Goal: Task Accomplishment & Management: Complete application form

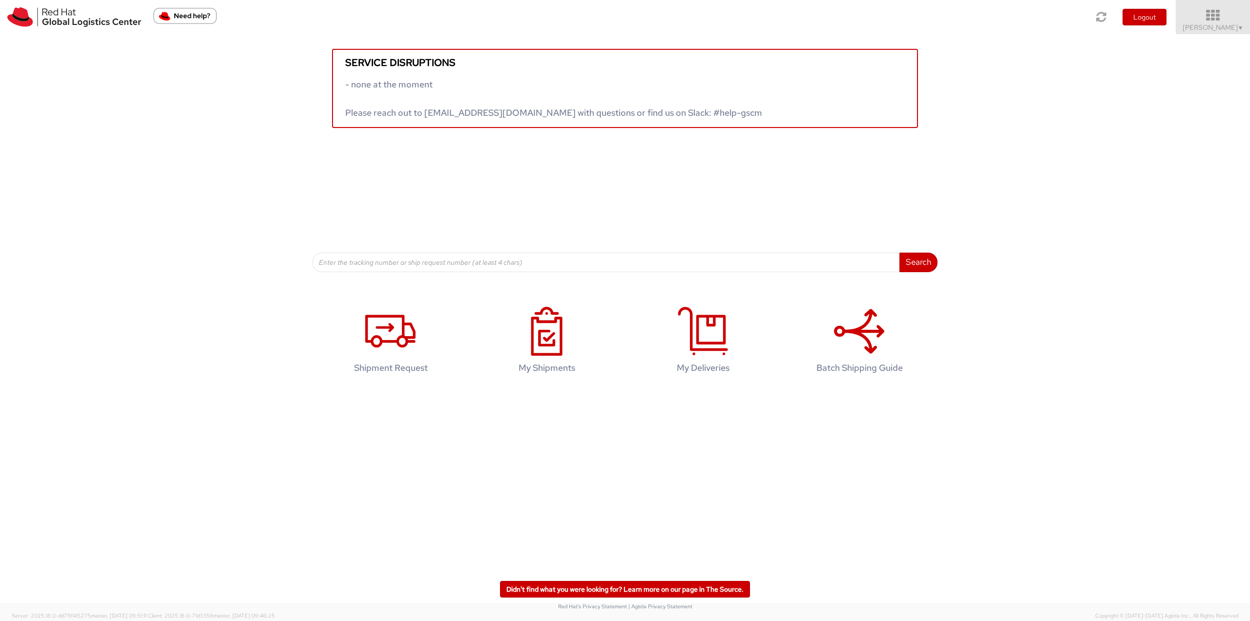
drag, startPoint x: 1236, startPoint y: 28, endPoint x: 1231, endPoint y: 32, distance: 6.6
click at [1238, 28] on span "▼" at bounding box center [1241, 28] width 6 height 8
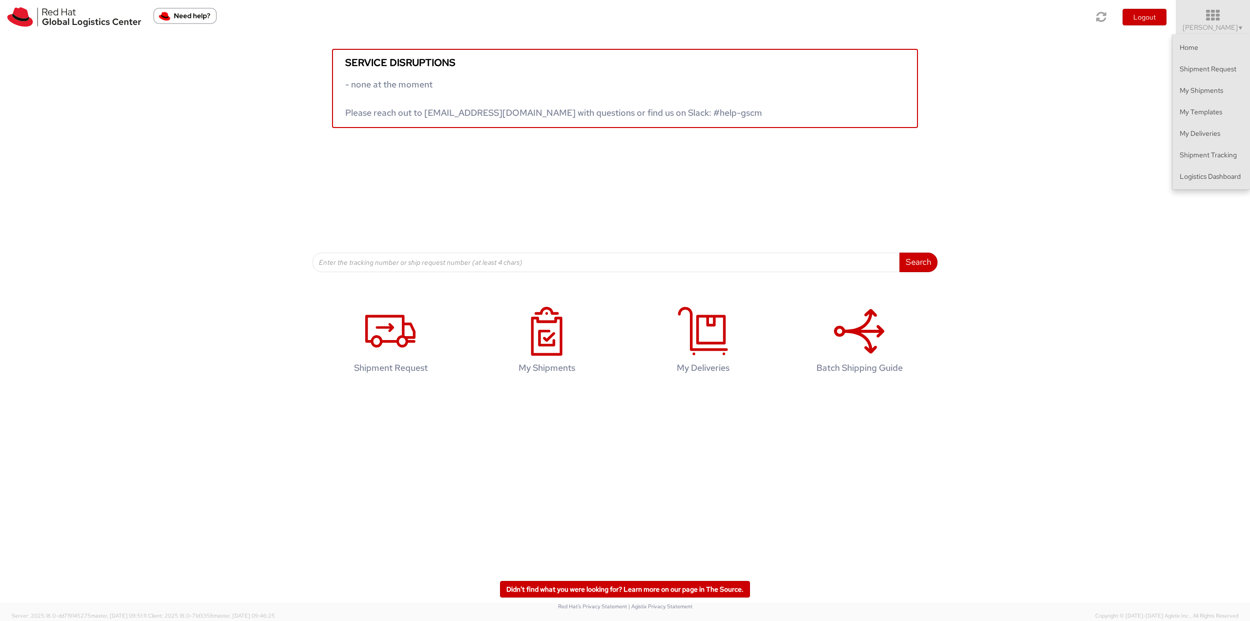
click at [1198, 191] on div "Service disruptions - none at the moment Please reach out to [EMAIL_ADDRESS][DO…" at bounding box center [625, 153] width 1250 height 238
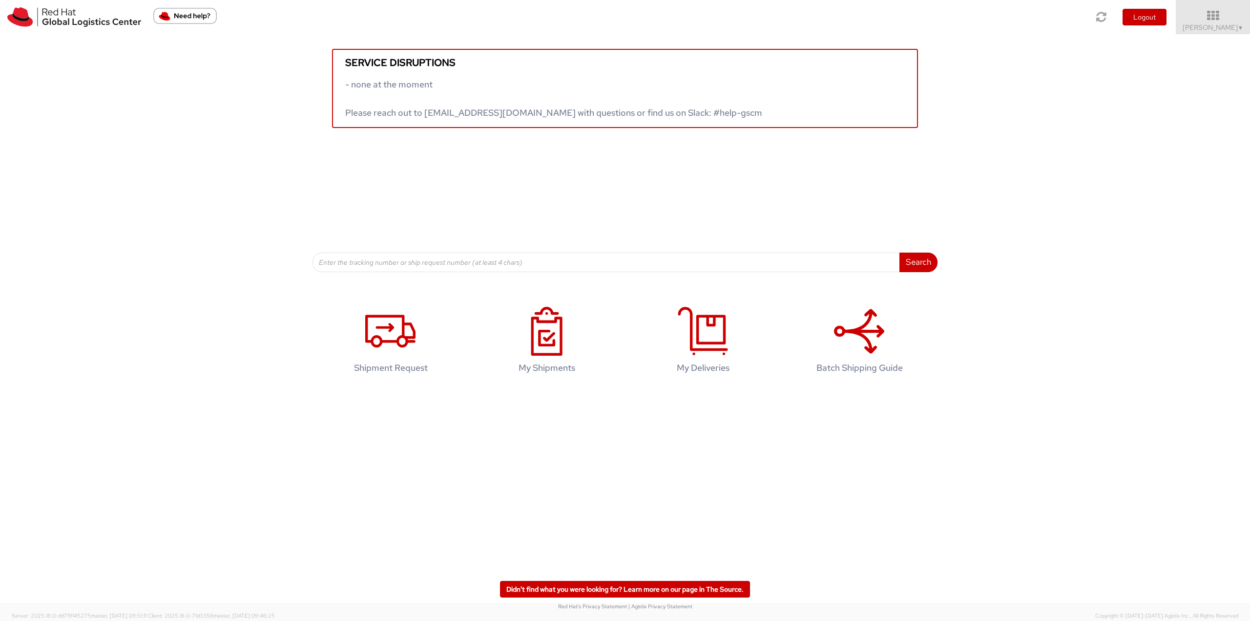
click at [1200, 177] on div "Service disruptions - none at the moment Please reach out to [EMAIL_ADDRESS][DO…" at bounding box center [625, 153] width 1250 height 238
click at [1206, 32] on link "[PERSON_NAME] ▼" at bounding box center [1213, 17] width 74 height 34
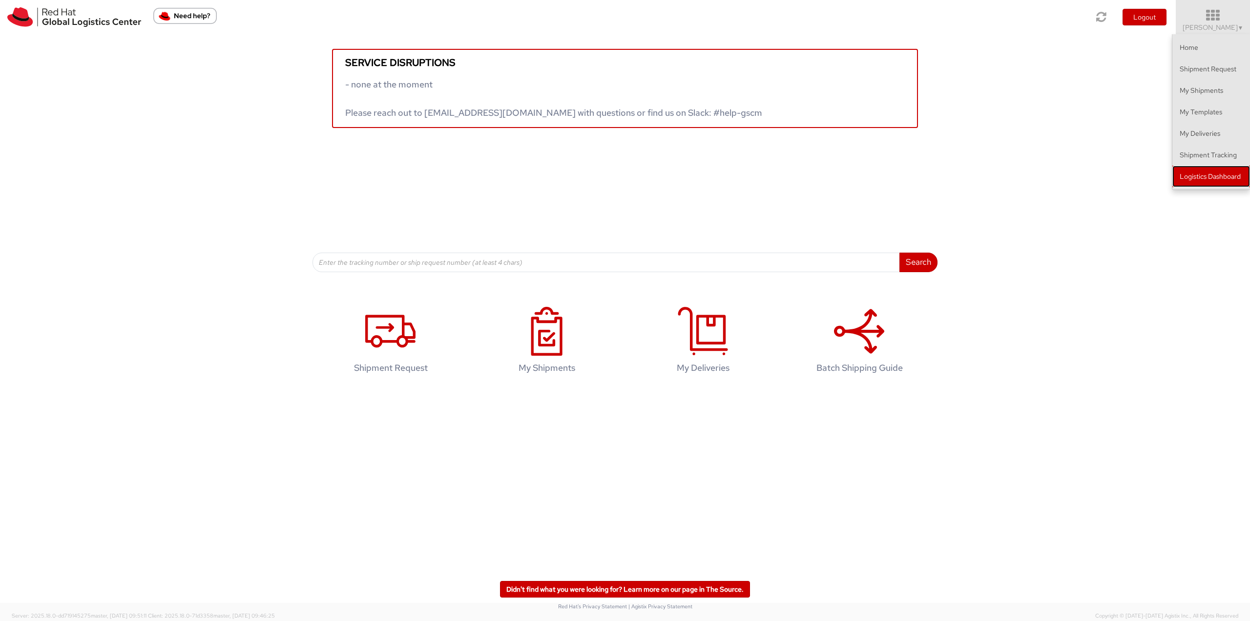
click at [1202, 170] on link "Logistics Dashboard" at bounding box center [1211, 176] width 78 height 21
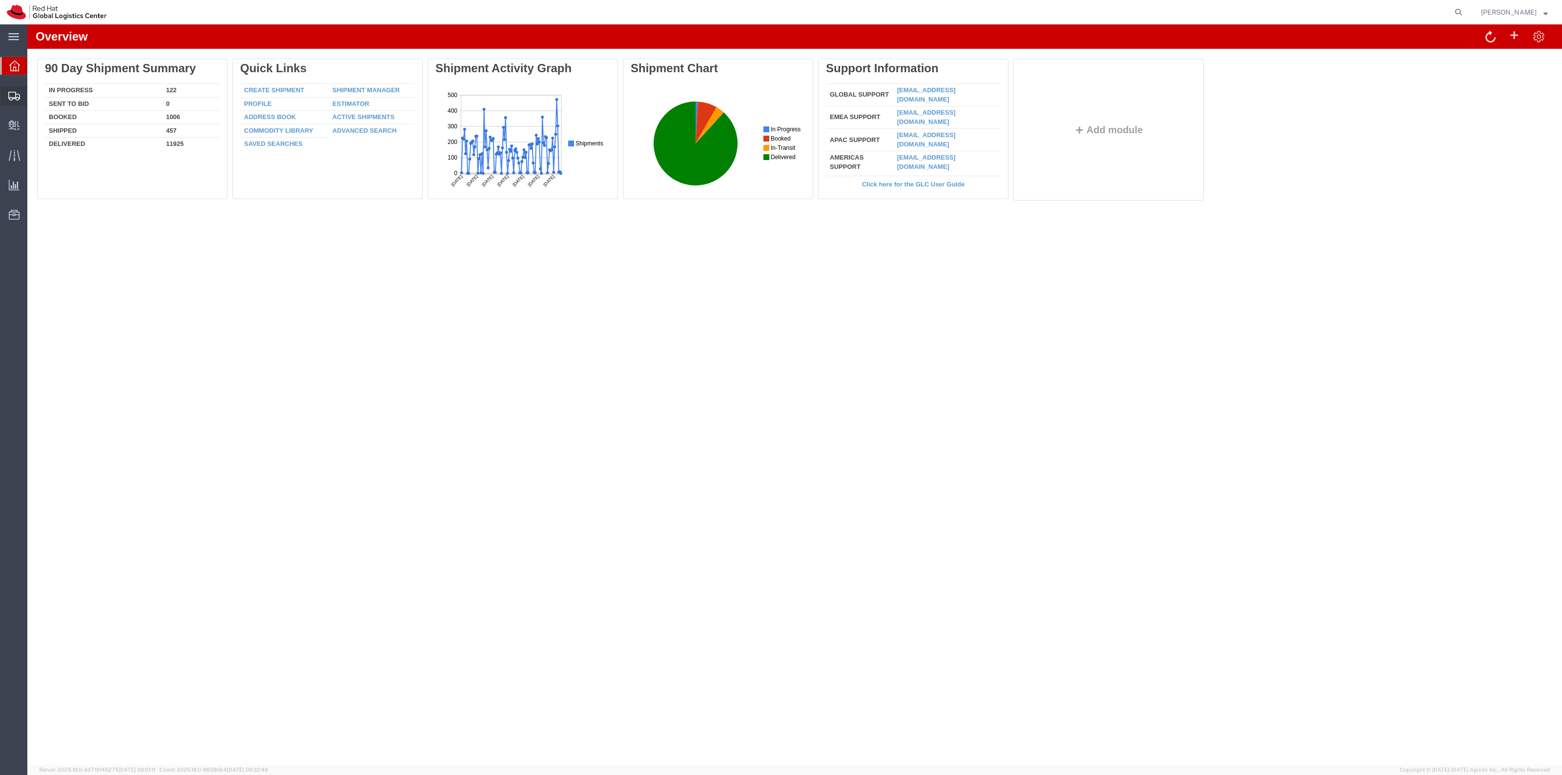
click at [0, 0] on span "Shipment Manager" at bounding box center [0, 0] width 0 height 0
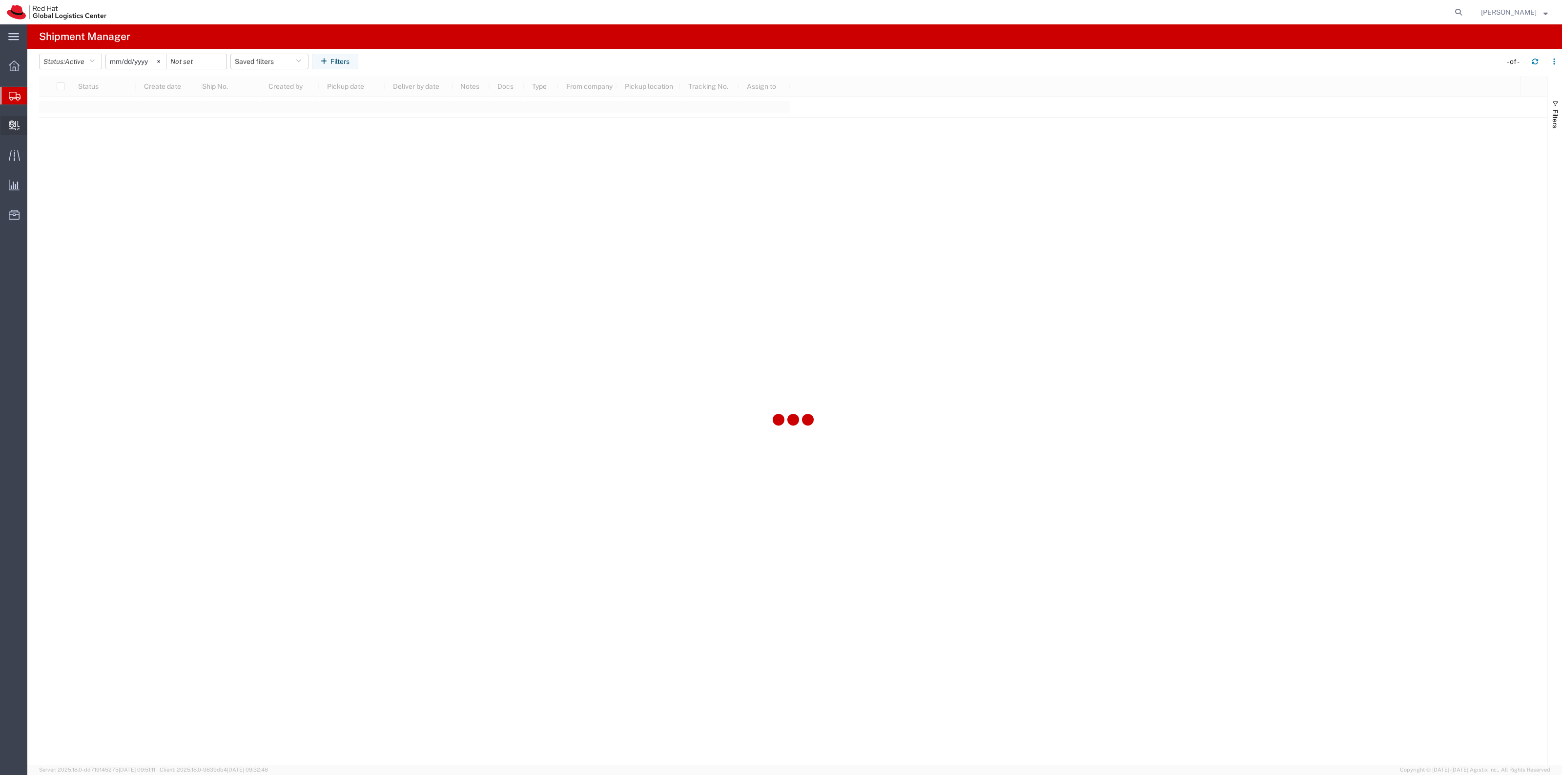
click at [0, 0] on span "Create Delivery" at bounding box center [0, 0] width 0 height 0
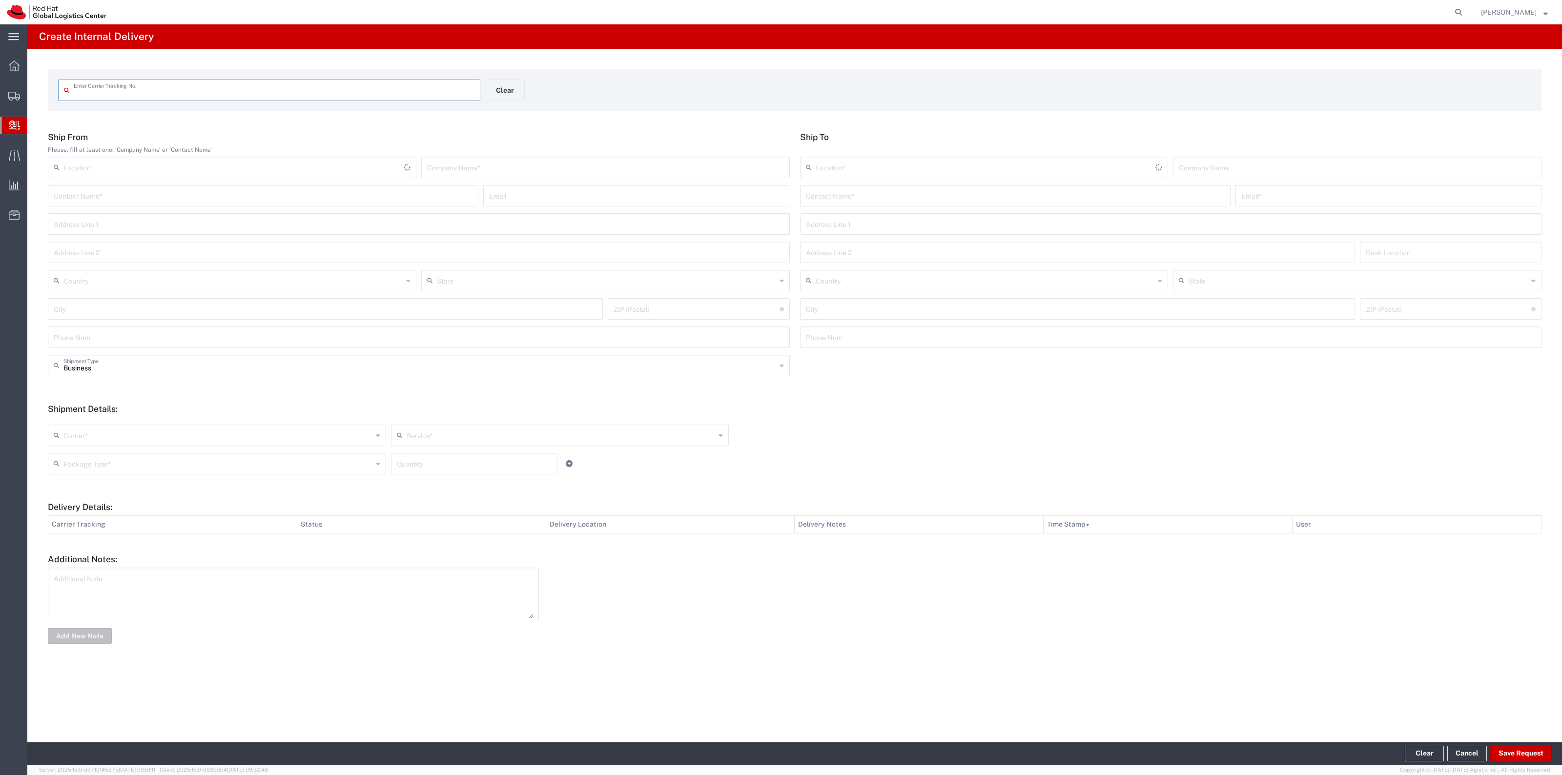
click at [165, 87] on input "text" at bounding box center [274, 89] width 401 height 17
type input "1ZE8375J0129911975"
type input "1ZE8375J0121346396"
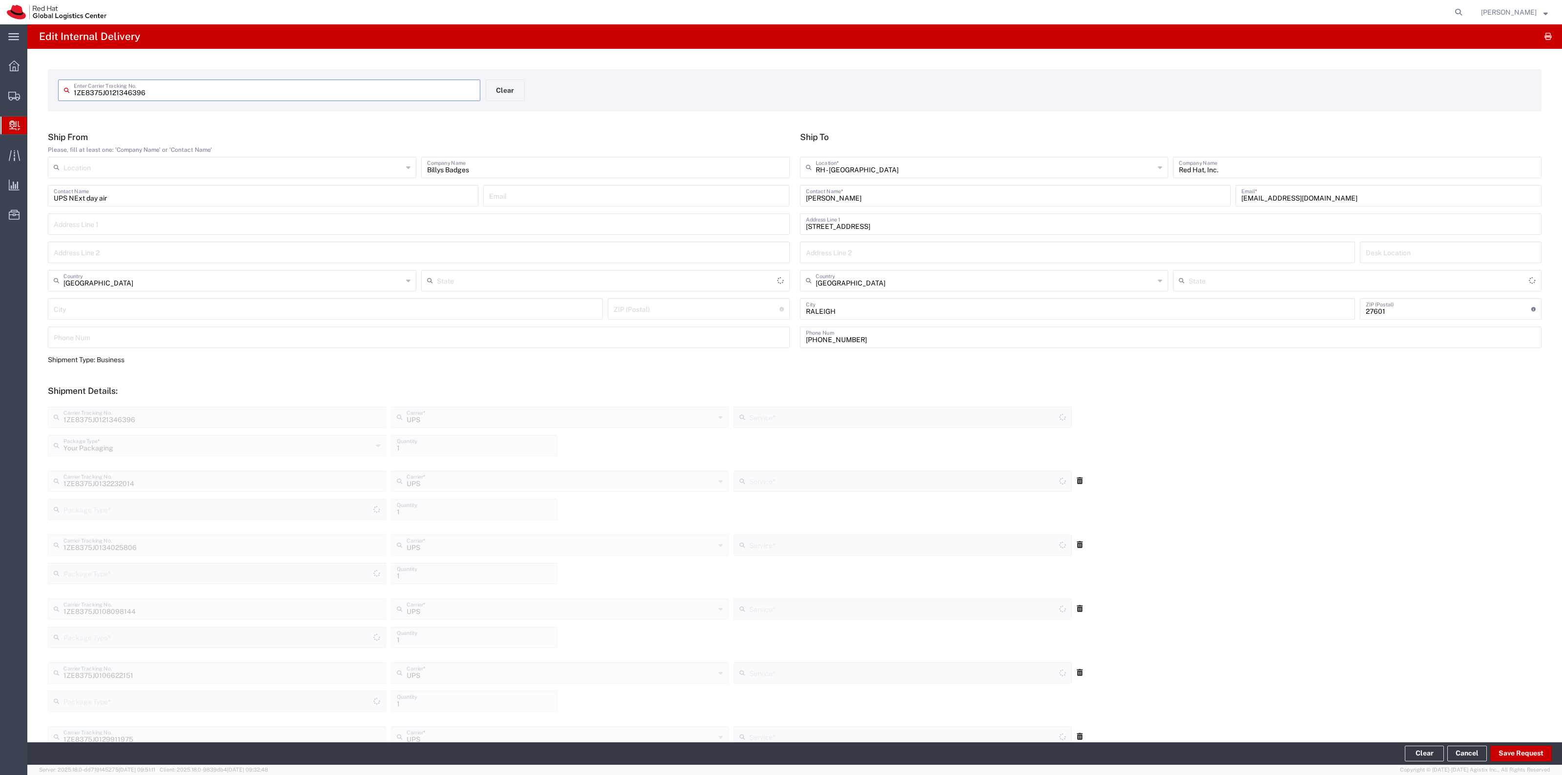
type input "Next Day Air"
type input "Your Packaging"
type input "North Carolina"
type input "Next Day Air"
type input "Your Packaging"
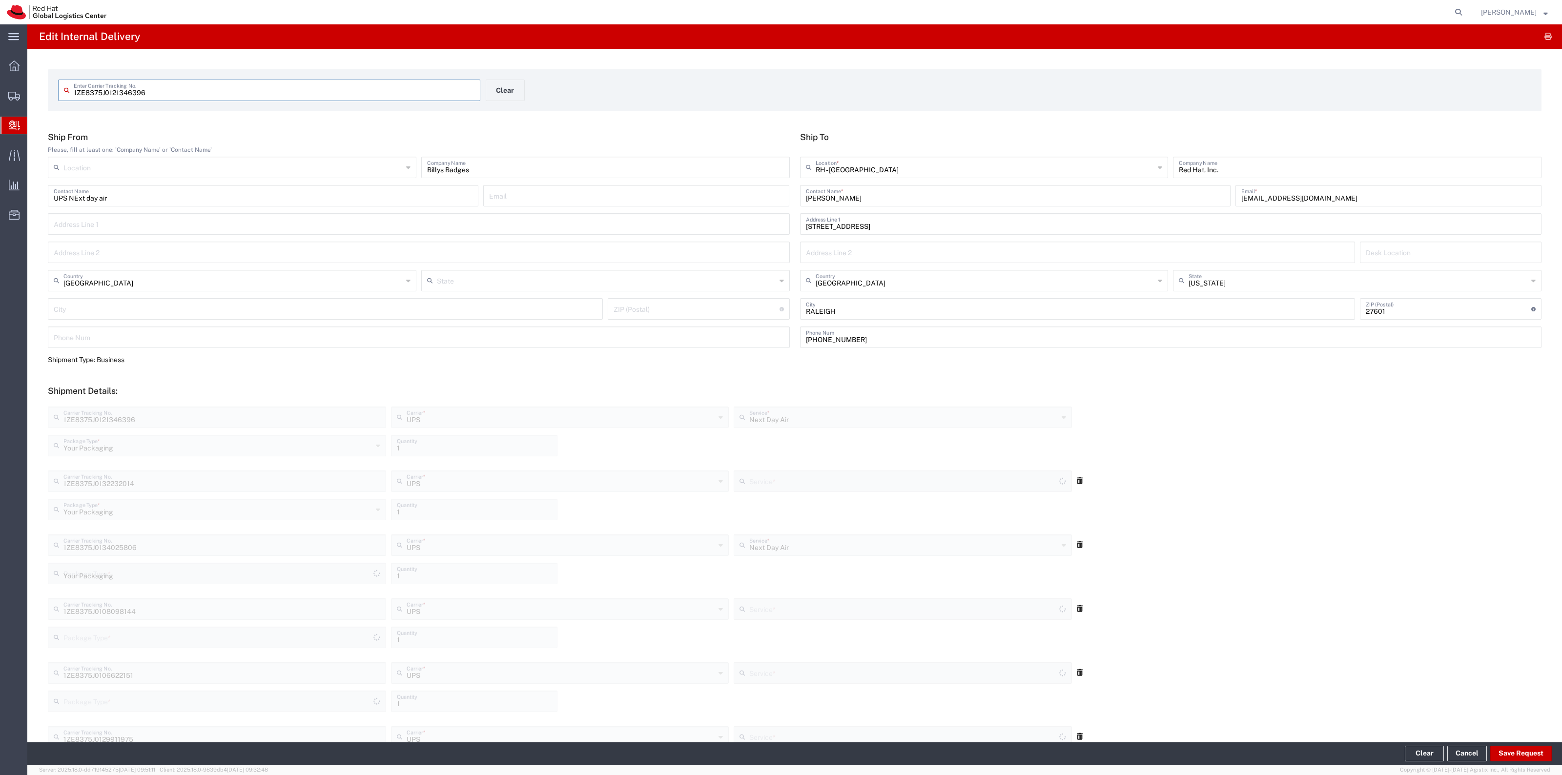
type input "Your Packaging"
type input "Next Day Air"
type input "Your Packaging"
type input "Next Day Air"
type input "Your Packaging"
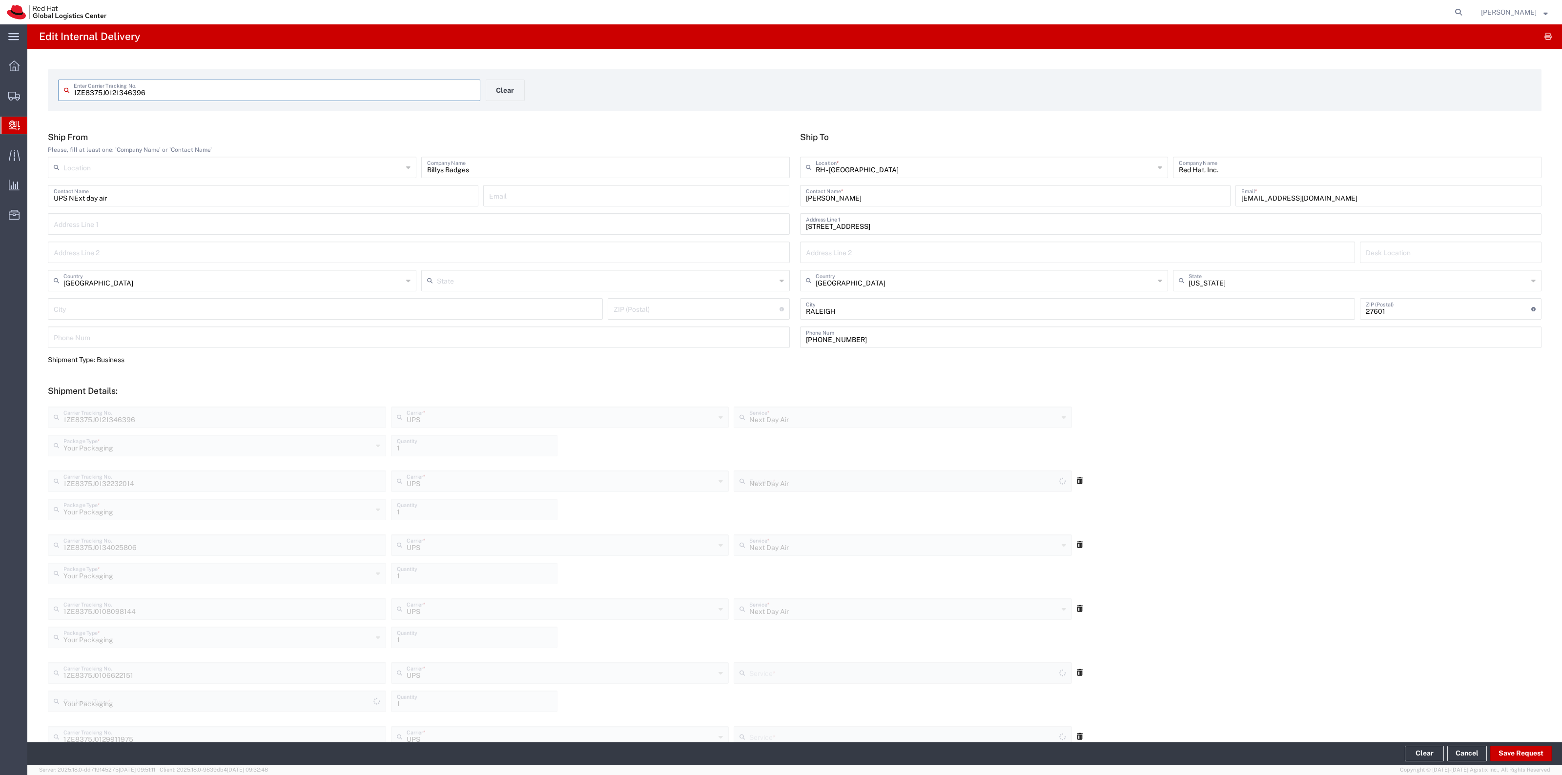
type input "Next Day Air"
click at [1497, 759] on button "Save Request" at bounding box center [1522, 754] width 62 height 16
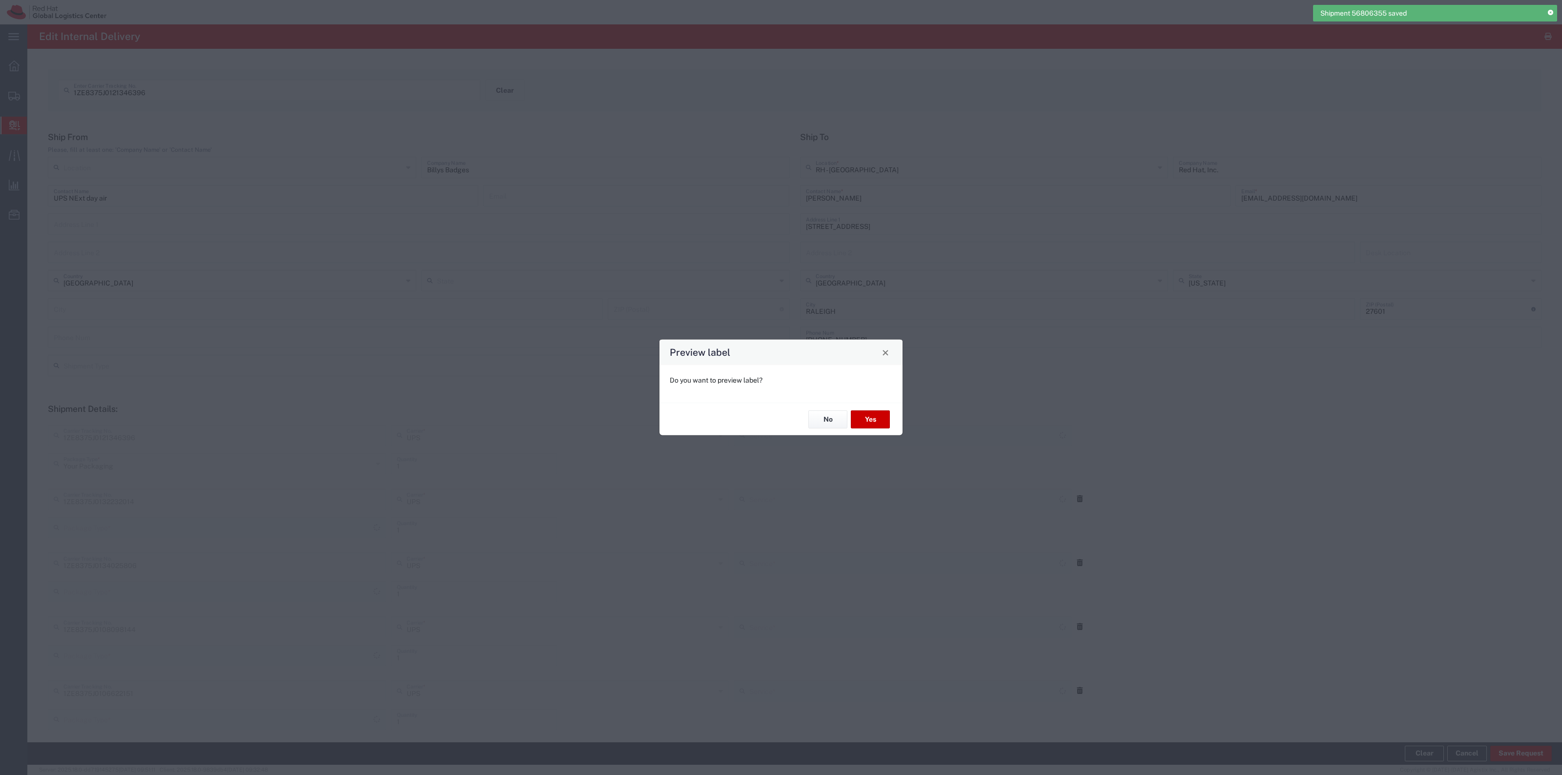
type input "Next Day Air"
type input "Your Packaging"
type input "Next Day Air"
type input "Your Packaging"
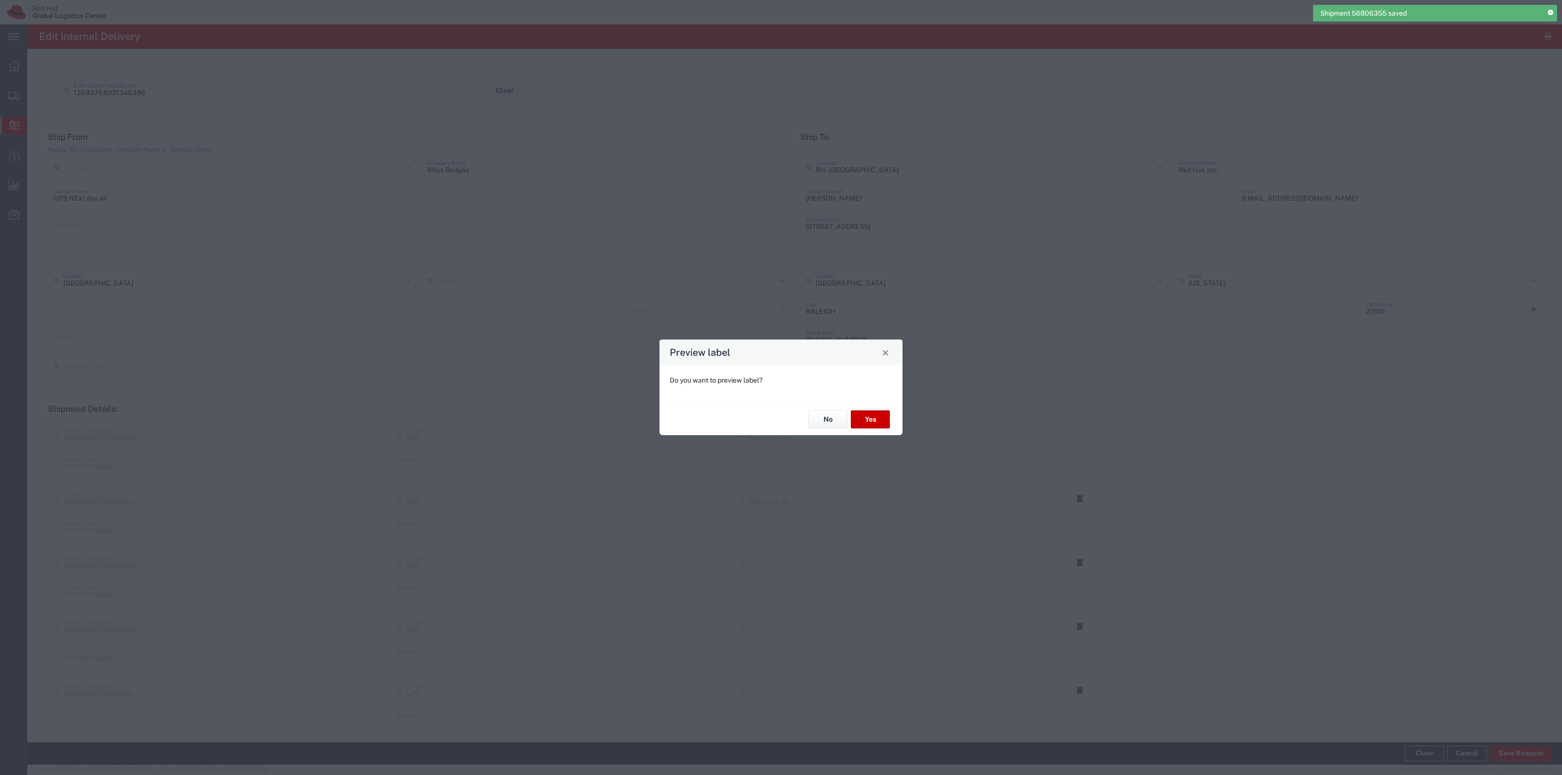
type input "Next Day Air"
type input "Your Packaging"
type input "Next Day Air"
type input "Your Packaging"
type input "Next Day Air"
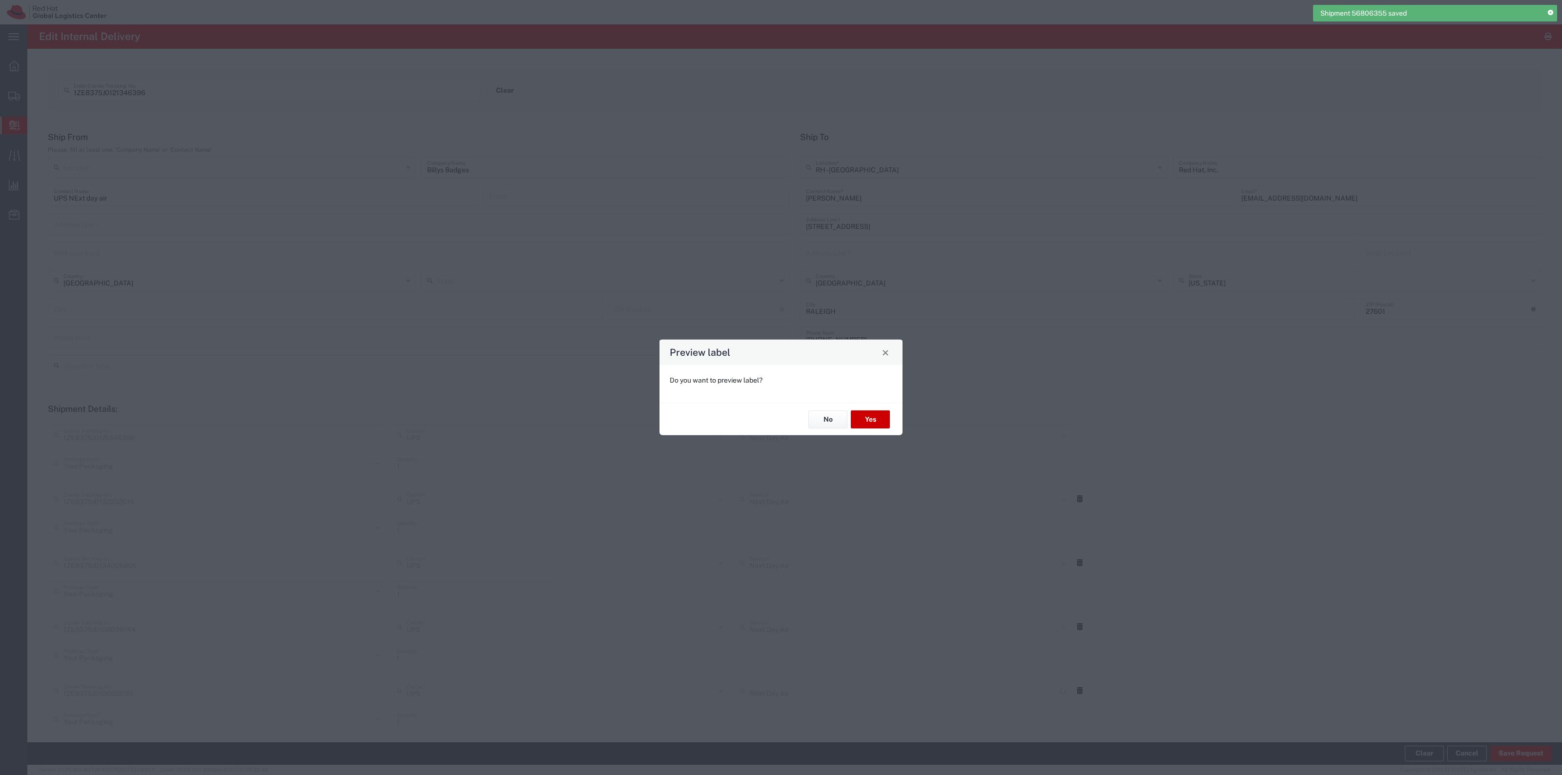
type input "Next Day Air"
click at [862, 415] on button "Yes" at bounding box center [870, 420] width 39 height 18
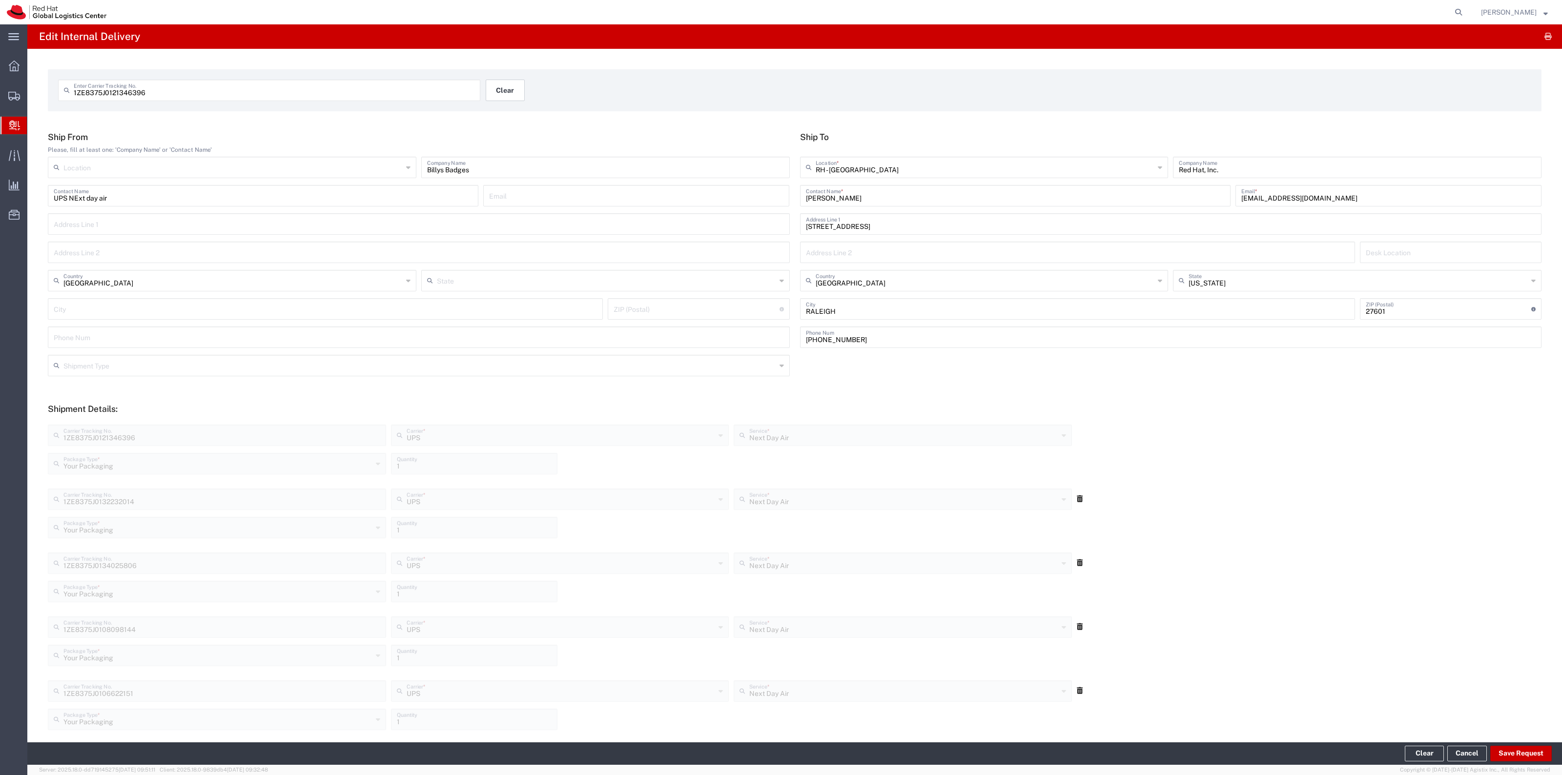
click at [499, 86] on button "Clear" at bounding box center [505, 90] width 39 height 21
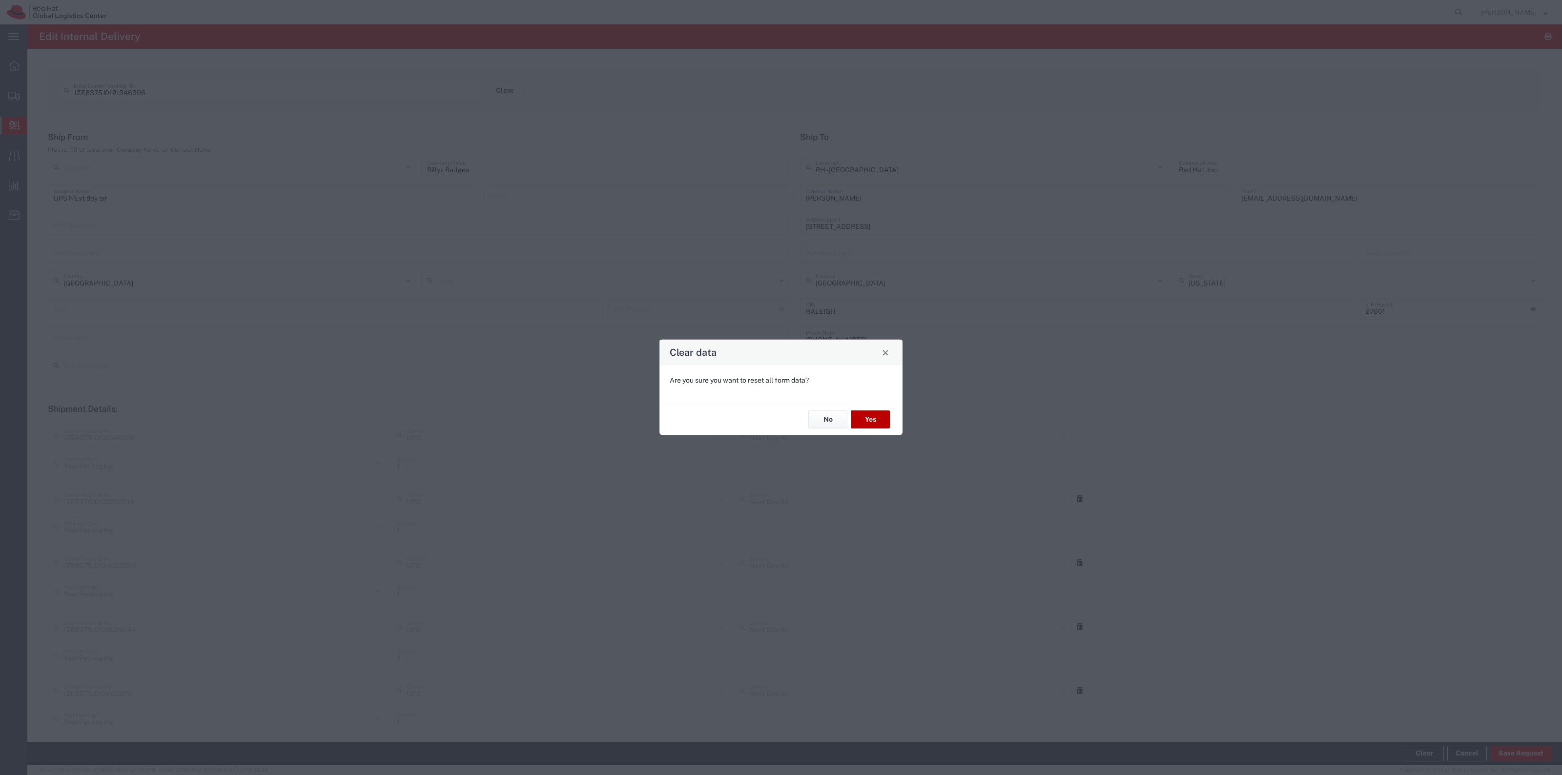
click at [863, 418] on button "Yes" at bounding box center [870, 420] width 39 height 18
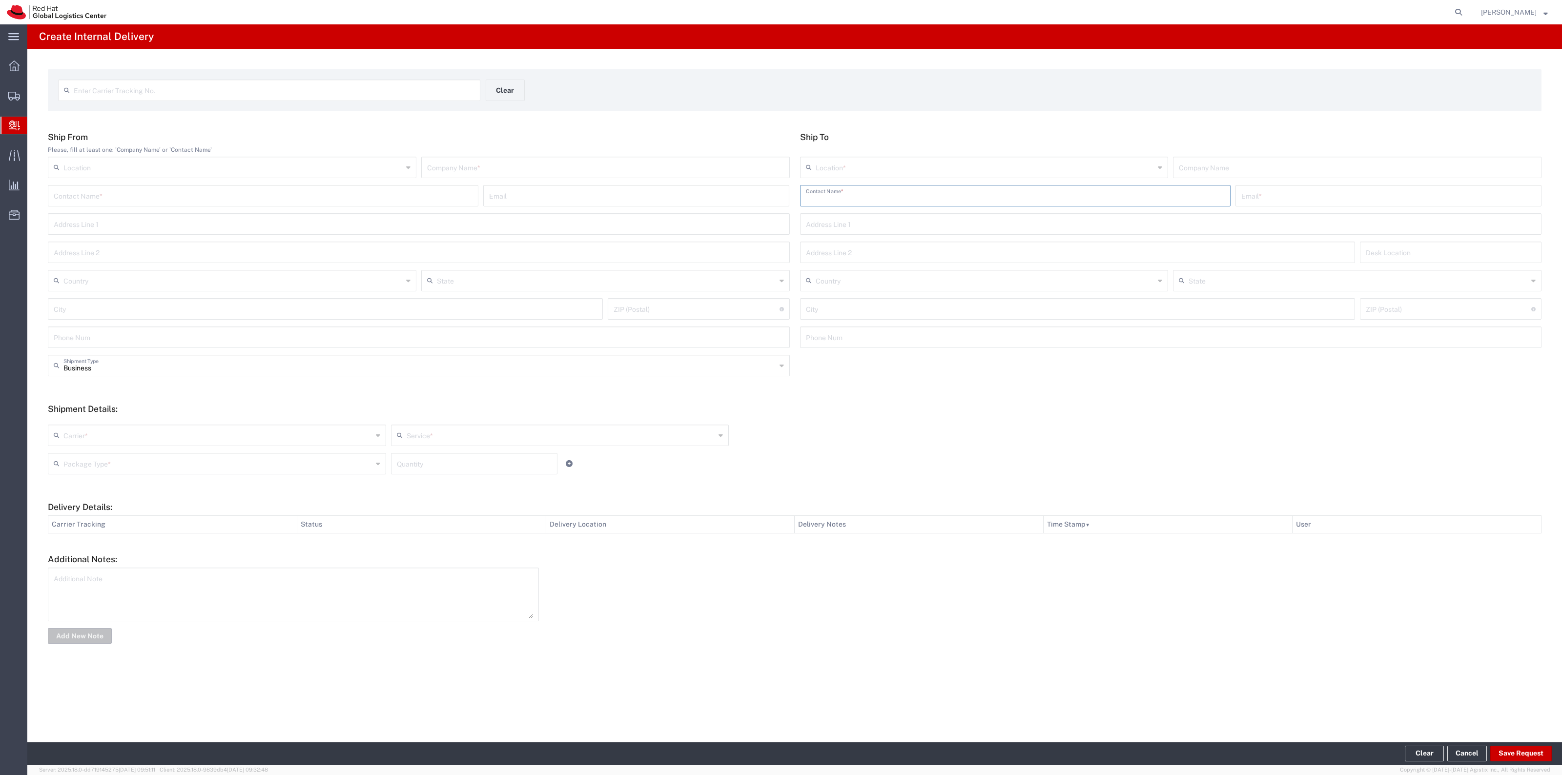
click at [850, 199] on input "text" at bounding box center [1015, 195] width 419 height 17
type input "Jason ver"
click at [858, 221] on p "Red Hat, Inc. (Jason Vernot), jvernot@redhat.com" at bounding box center [1016, 219] width 418 height 12
type input "RH - Raleigh"
type input "Red Hat, Inc."
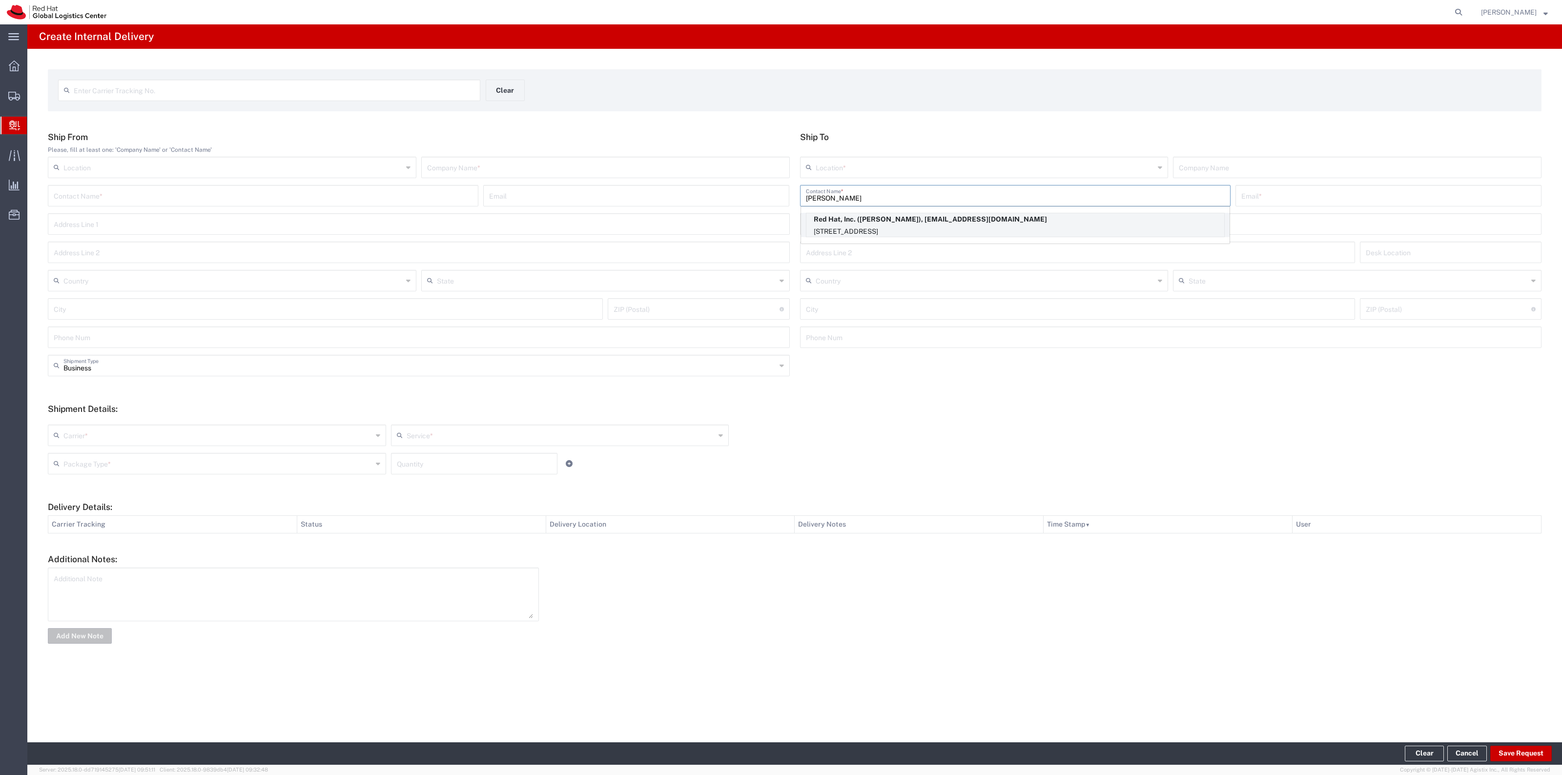
type input "Jason Vernot"
type input "jvernot@redhat.com"
type input "100 East Davie Street"
type input "United States"
type input "RALEIGH"
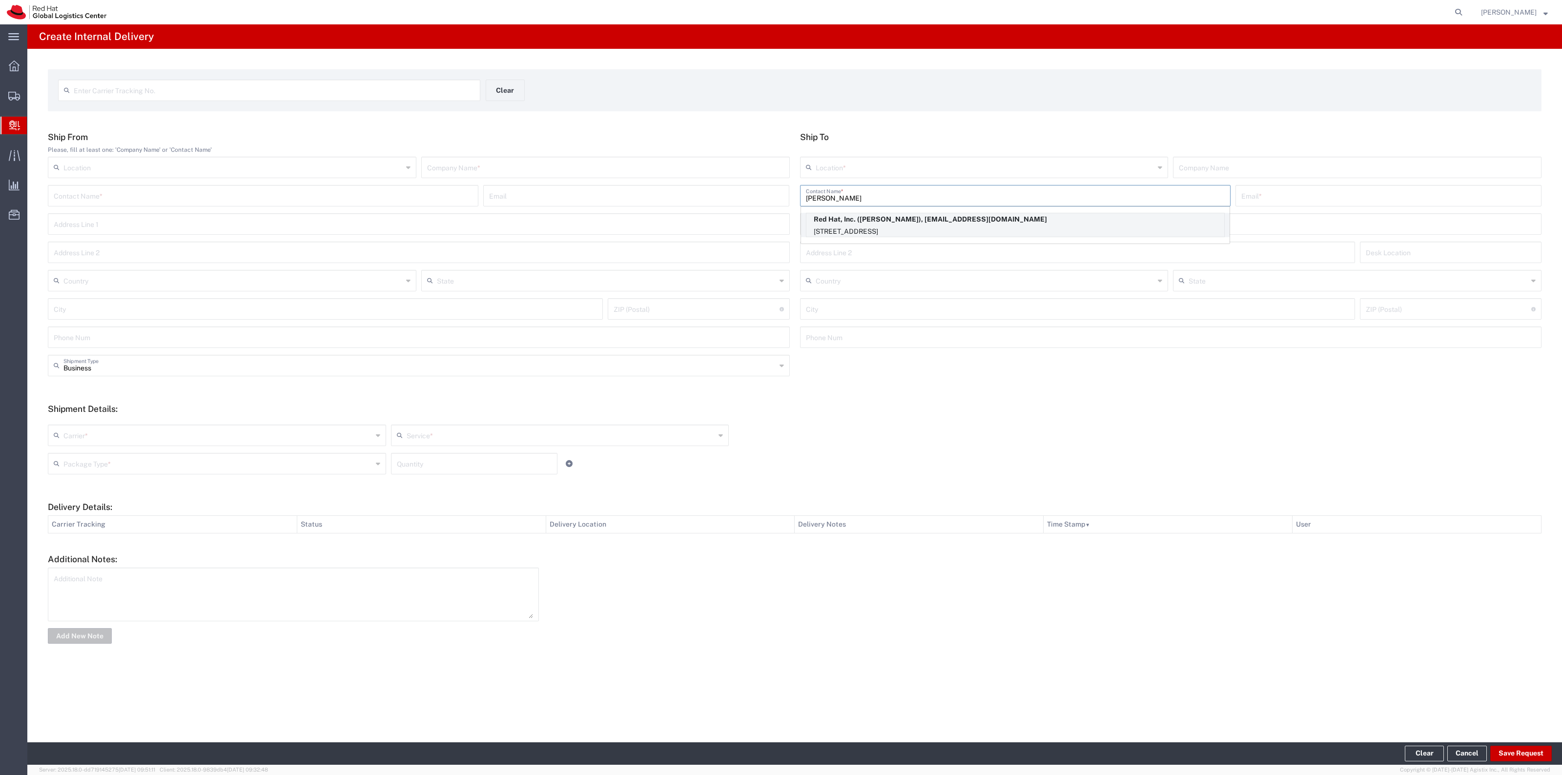
type input "27601"
type input "North Carolina"
click at [692, 170] on input "text" at bounding box center [605, 166] width 357 height 17
type input "Red Hat"
click at [259, 434] on input "text" at bounding box center [217, 434] width 309 height 17
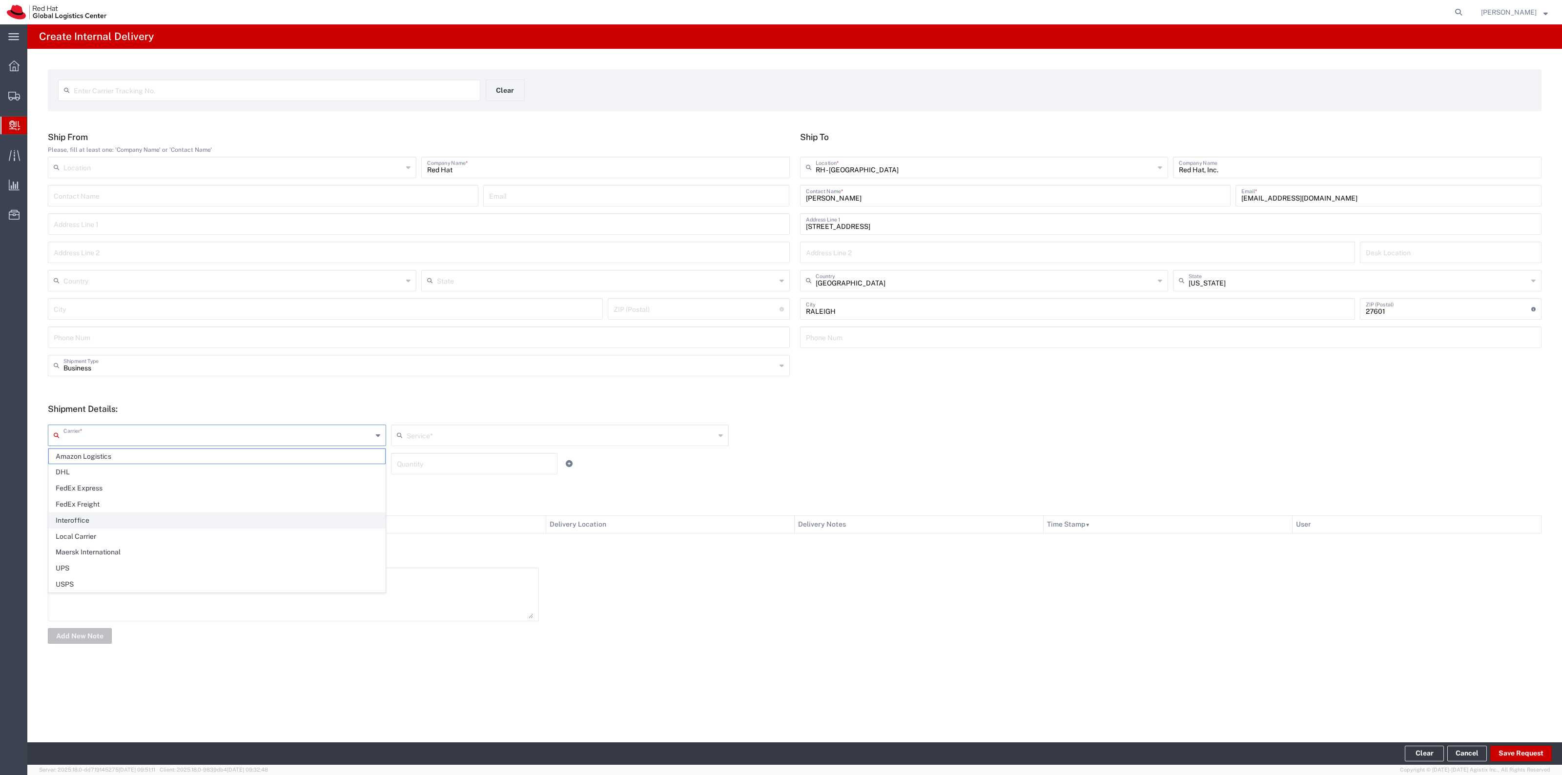
click at [232, 525] on span "Interoffice" at bounding box center [217, 520] width 336 height 15
type input "Interoffice"
click at [444, 442] on input "text" at bounding box center [561, 434] width 309 height 17
click at [442, 470] on span "IO_LTL" at bounding box center [560, 472] width 336 height 15
click at [445, 442] on input "IO_LTL" at bounding box center [561, 434] width 309 height 17
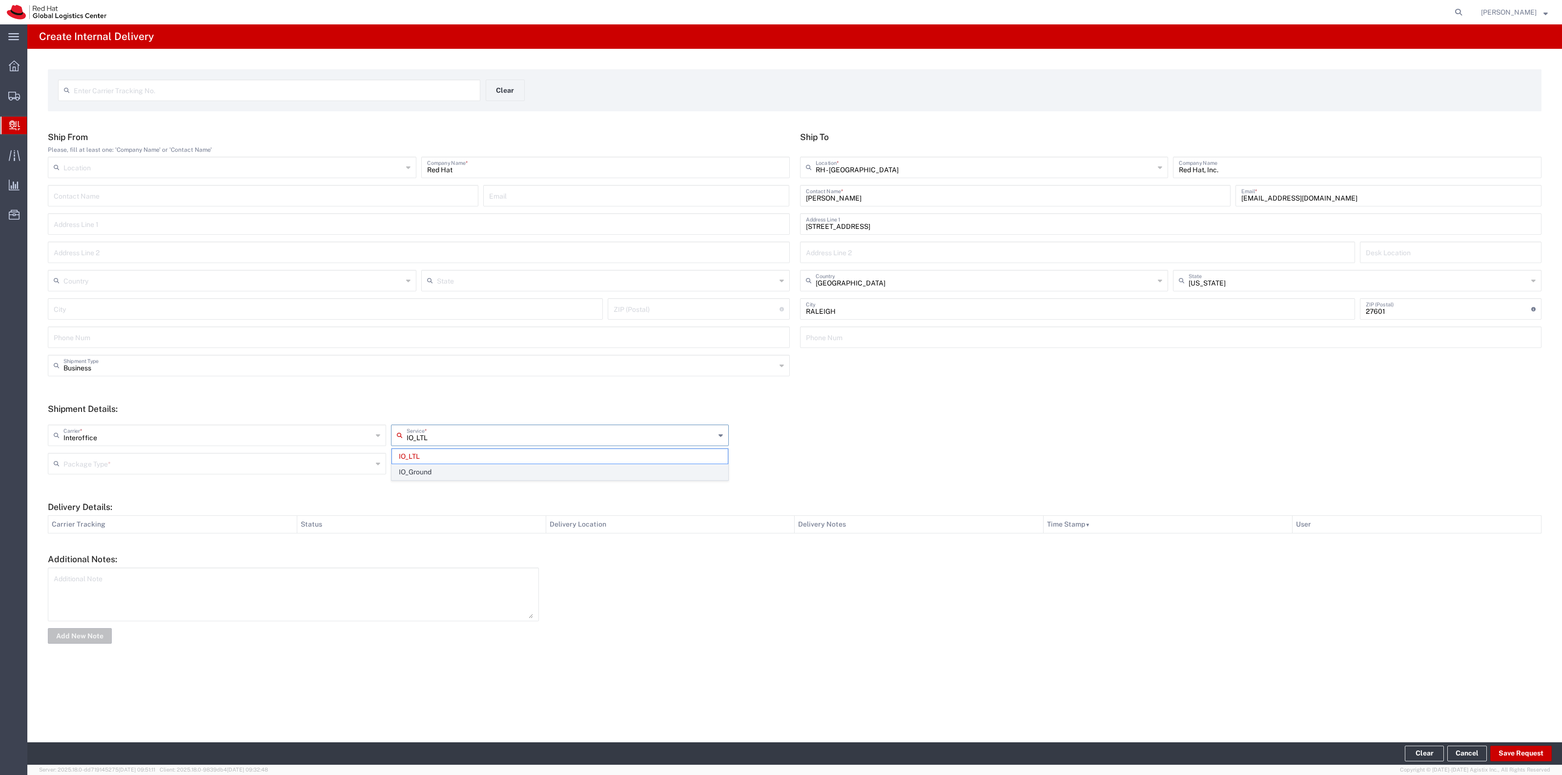
click at [439, 466] on span "IO_Ground" at bounding box center [560, 472] width 336 height 15
type input "IO_Ground"
click at [351, 462] on input "text" at bounding box center [217, 463] width 309 height 17
click at [221, 556] on span "Your Packaging" at bounding box center [217, 548] width 336 height 15
type input "Your Packaging"
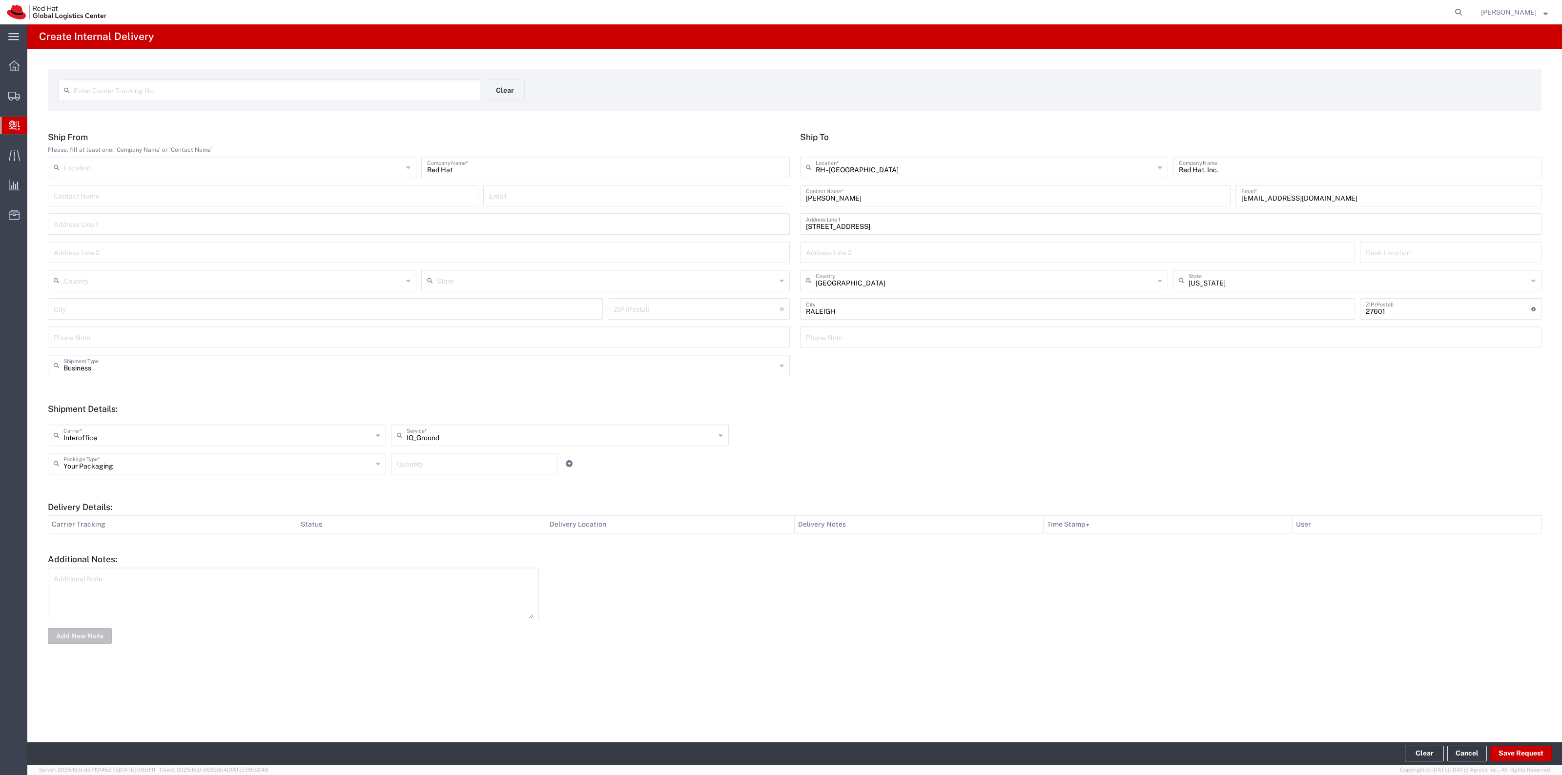
click at [426, 467] on input "number" at bounding box center [474, 463] width 155 height 17
type input "1"
click at [1511, 748] on button "Save Request" at bounding box center [1522, 754] width 62 height 16
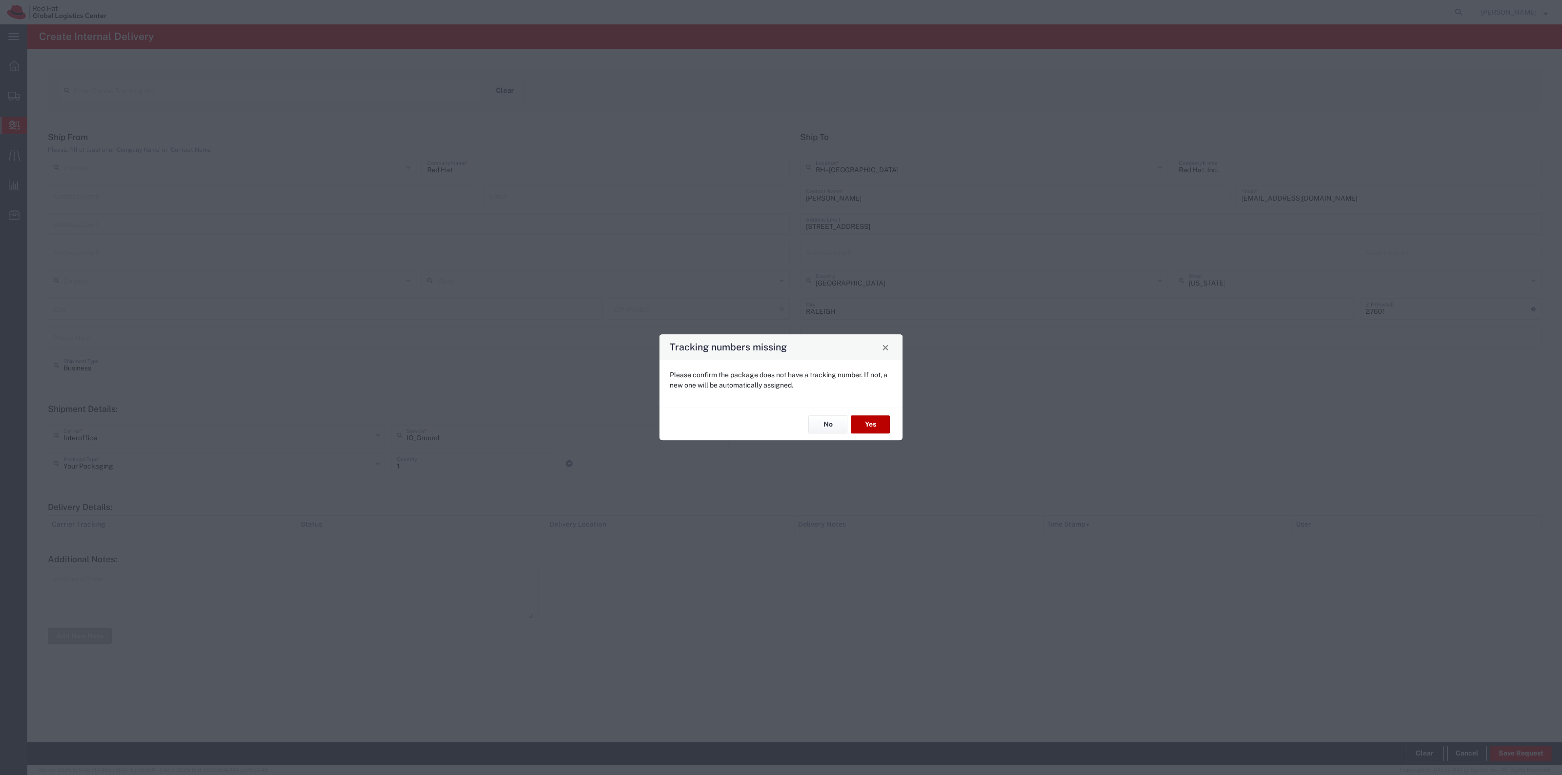
click at [863, 422] on button "Yes" at bounding box center [870, 425] width 39 height 18
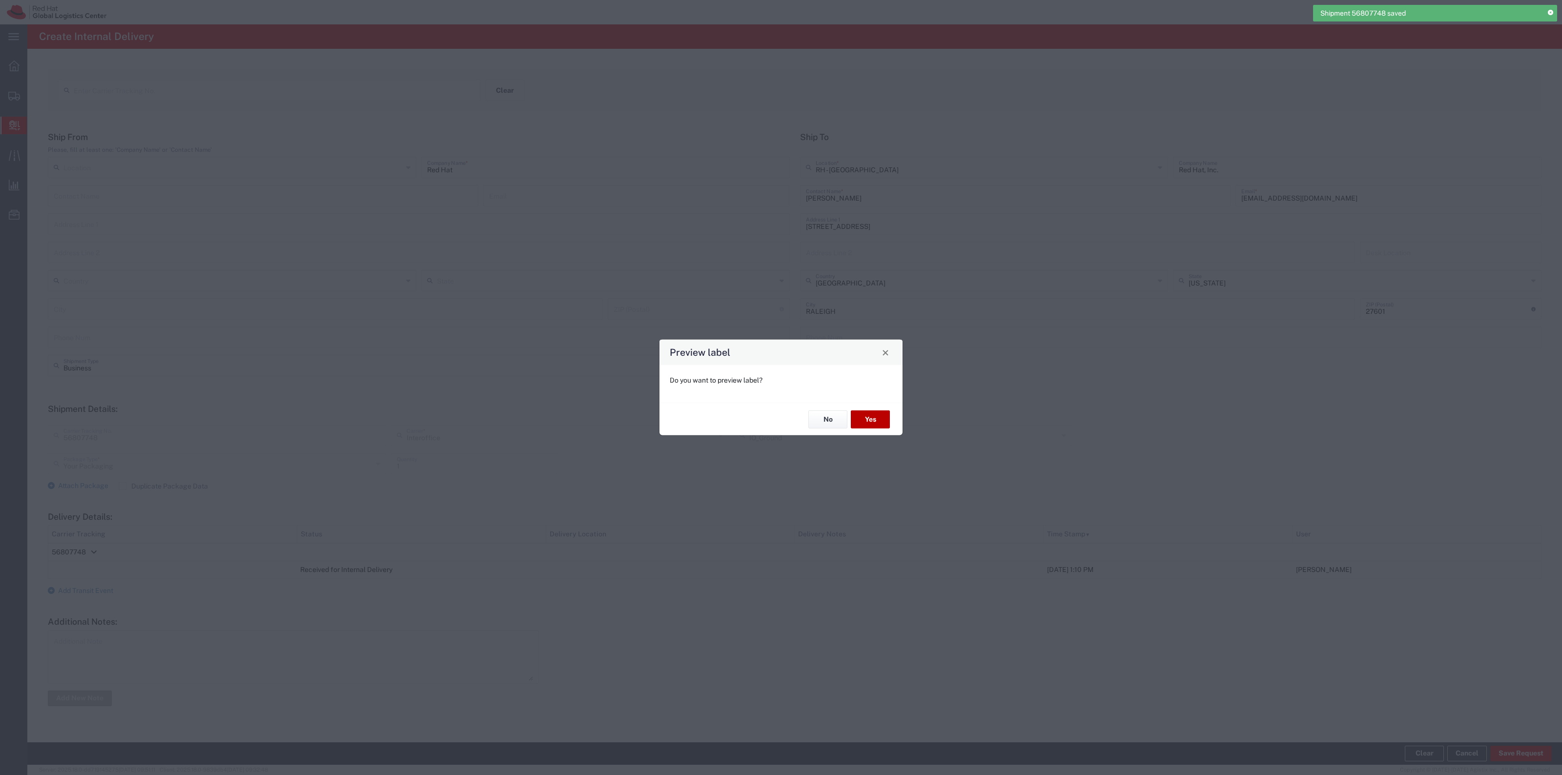
click at [880, 411] on button "Yes" at bounding box center [870, 420] width 39 height 18
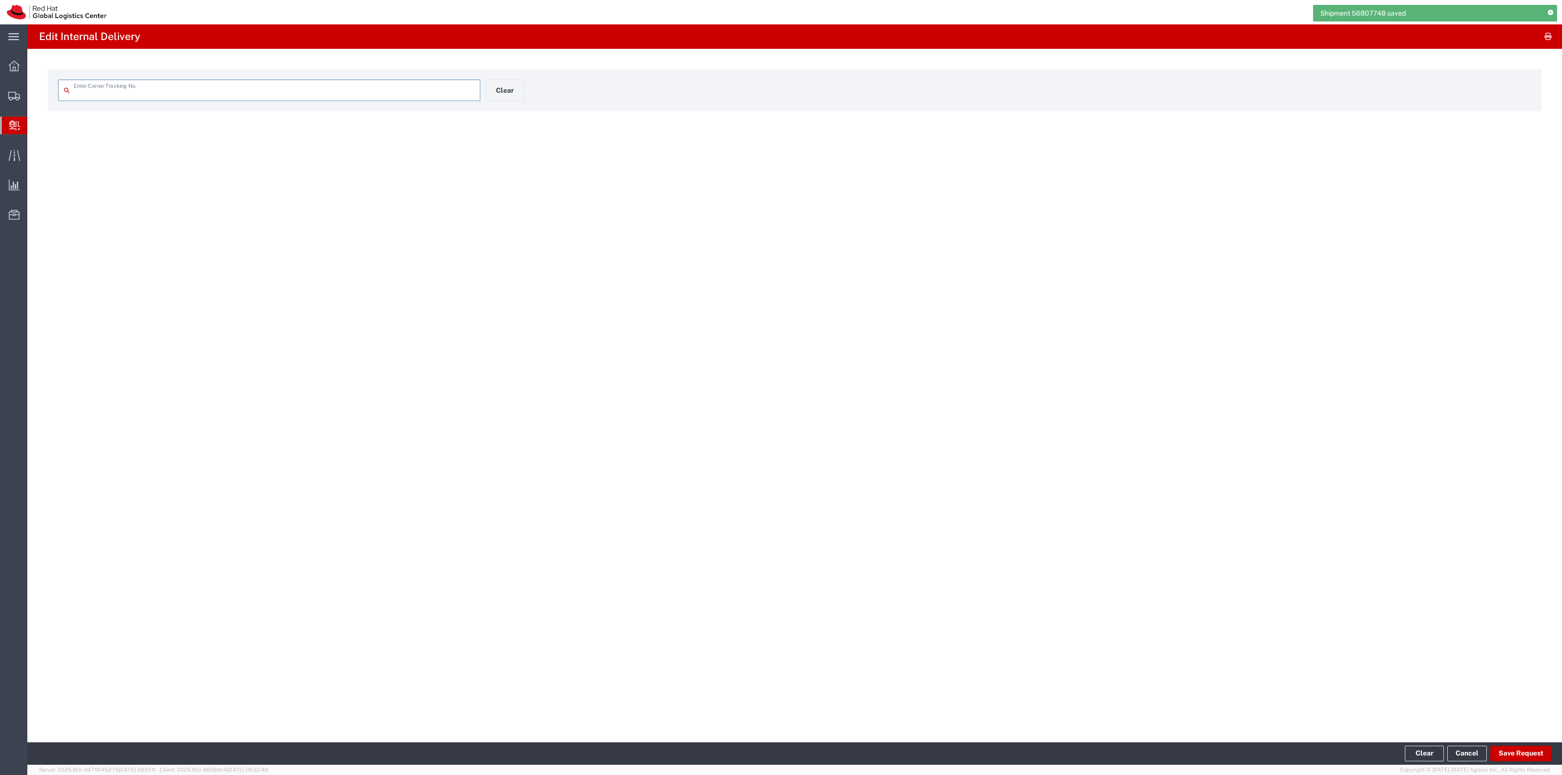
type input "56807748"
